Goal: Information Seeking & Learning: Learn about a topic

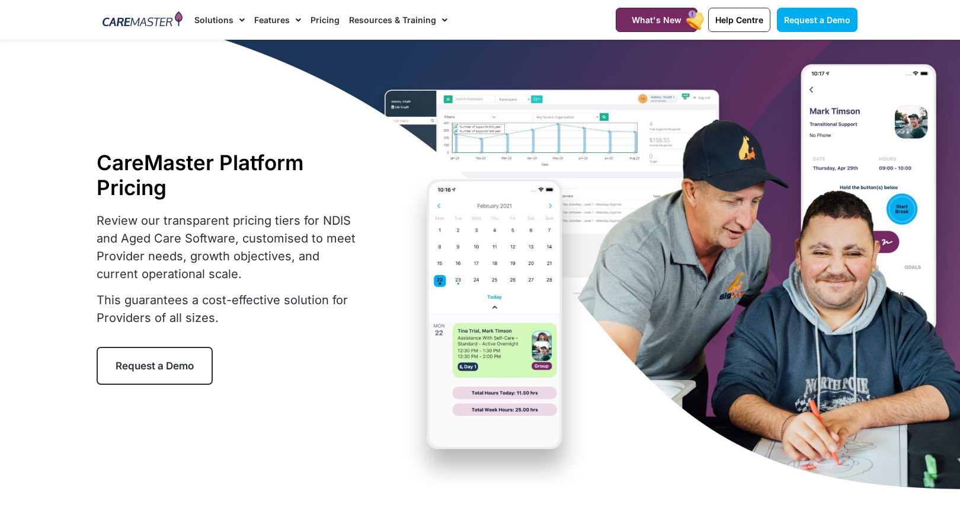
click at [324, 20] on link "Pricing" at bounding box center [325, 20] width 29 height 40
click at [324, 24] on link "Pricing" at bounding box center [325, 20] width 29 height 40
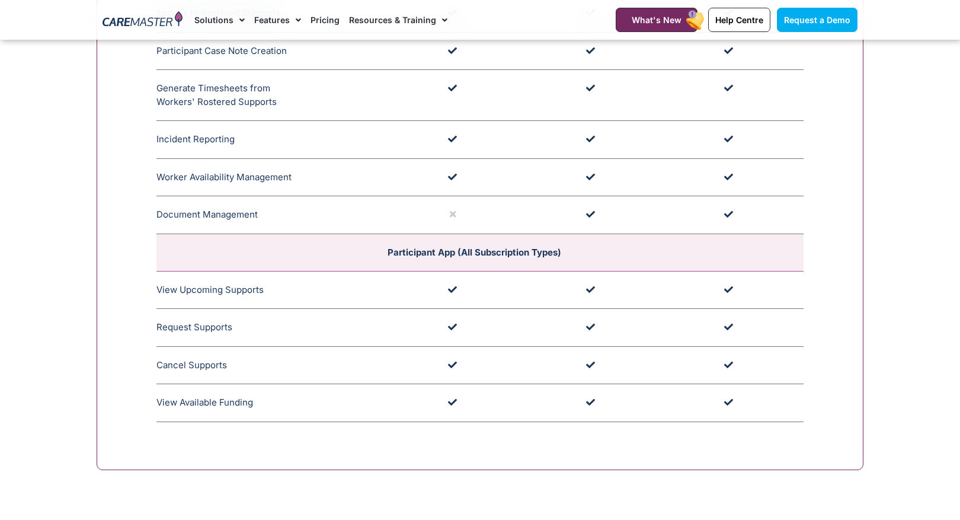
scroll to position [3304, 0]
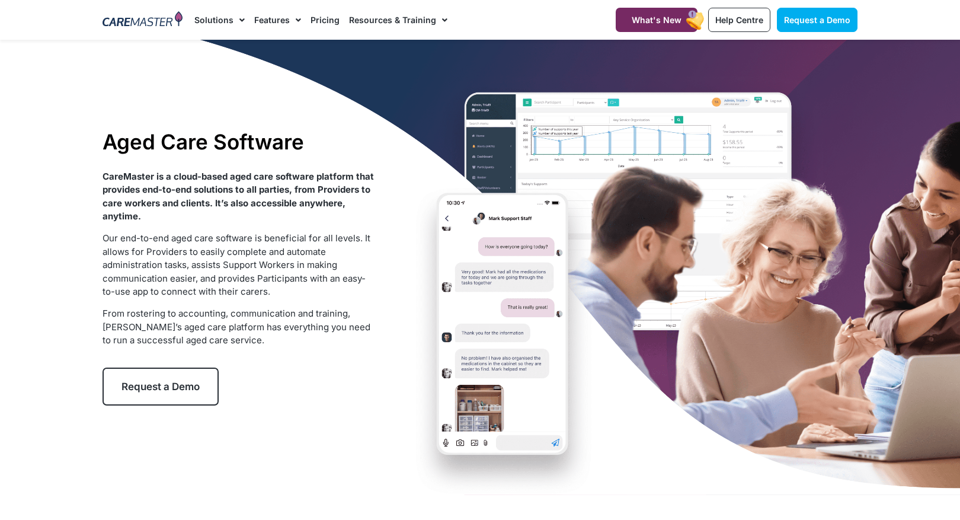
click at [322, 15] on link "Pricing" at bounding box center [325, 20] width 29 height 40
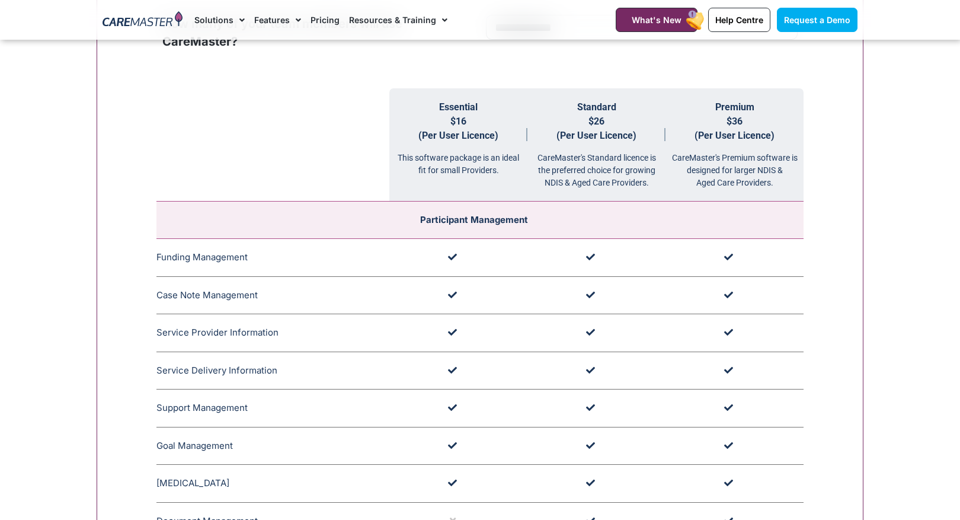
scroll to position [1228, 0]
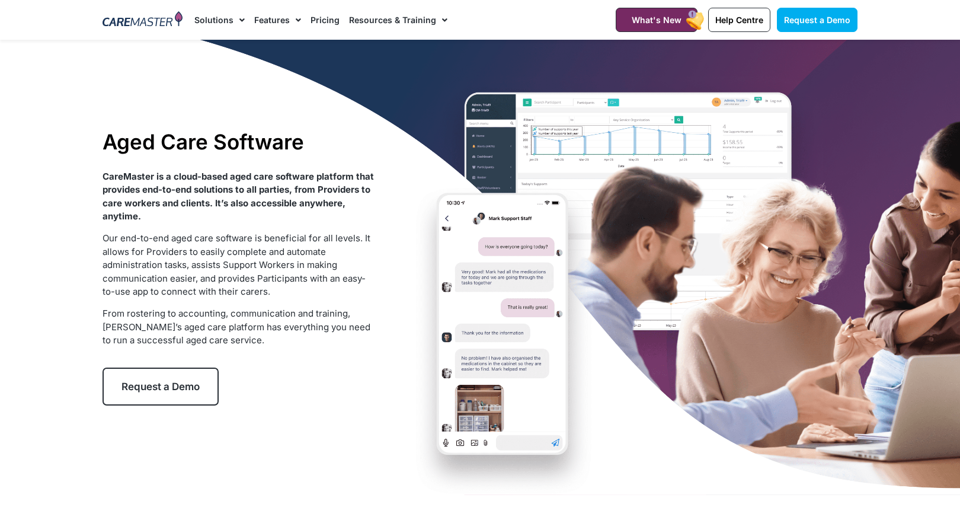
click at [306, 16] on li "Pricing" at bounding box center [325, 20] width 39 height 40
click at [330, 21] on link "Pricing" at bounding box center [325, 20] width 29 height 40
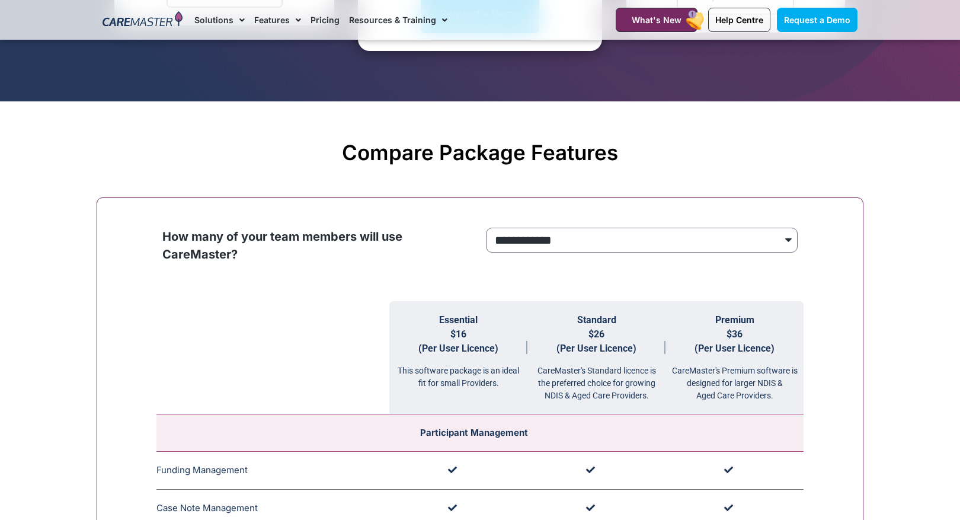
scroll to position [1269, 0]
